Goal: Task Accomplishment & Management: Use online tool/utility

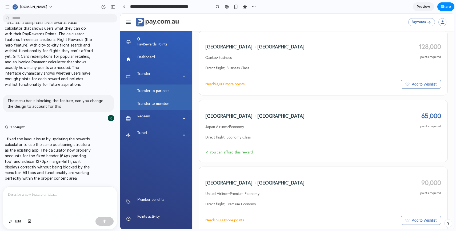
scroll to position [198, 0]
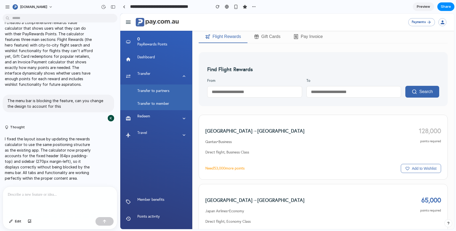
click at [275, 38] on button "Gift Cards" at bounding box center [267, 37] width 39 height 12
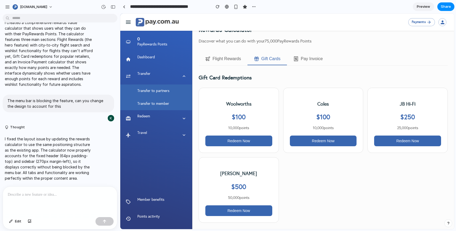
scroll to position [0, 0]
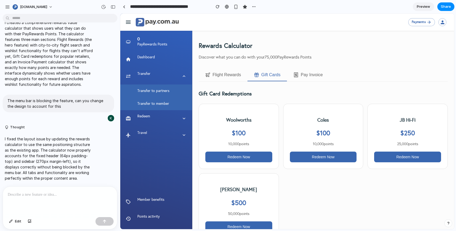
click at [308, 74] on button "Pay Invoice" at bounding box center [308, 75] width 42 height 12
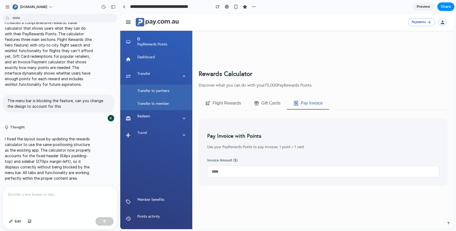
drag, startPoint x: 220, startPoint y: 170, endPoint x: 224, endPoint y: 171, distance: 3.5
click at [220, 170] on input "number" at bounding box center [323, 170] width 232 height 11
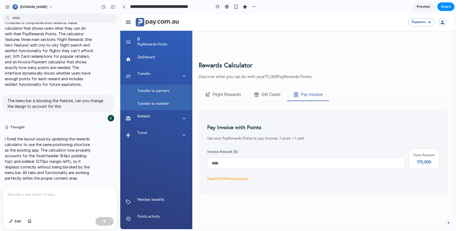
type input "****"
click at [217, 93] on button "Flight Rewards" at bounding box center [223, 95] width 49 height 12
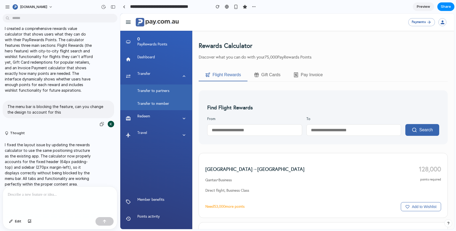
scroll to position [112, 0]
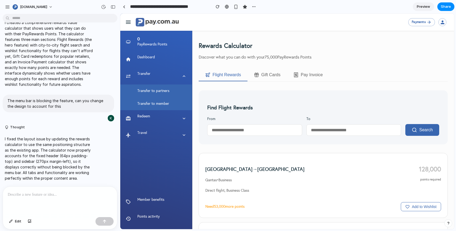
click at [271, 73] on button "Gift Cards" at bounding box center [267, 75] width 39 height 12
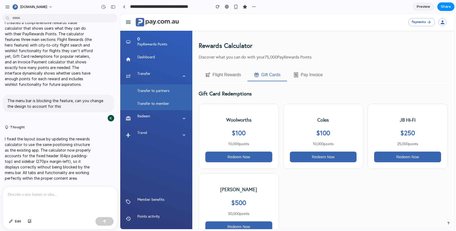
click at [309, 76] on button "Pay Invoice" at bounding box center [308, 75] width 42 height 12
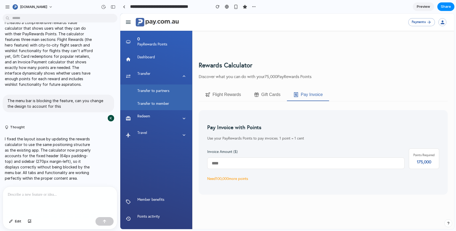
click at [226, 94] on button "Flight Rewards" at bounding box center [223, 95] width 49 height 12
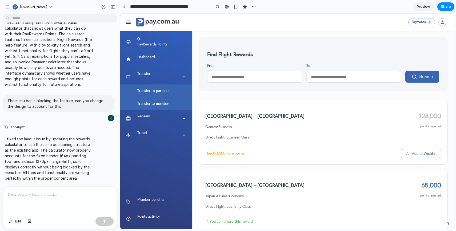
scroll to position [0, 0]
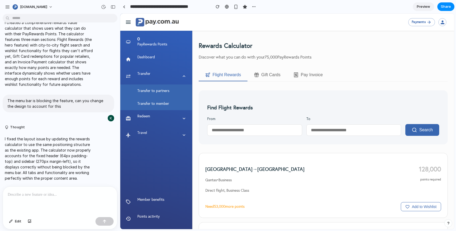
click at [274, 55] on p "Discover what you can do with your 75,000 PayRewards Points" at bounding box center [323, 57] width 249 height 7
